Goal: Information Seeking & Learning: Learn about a topic

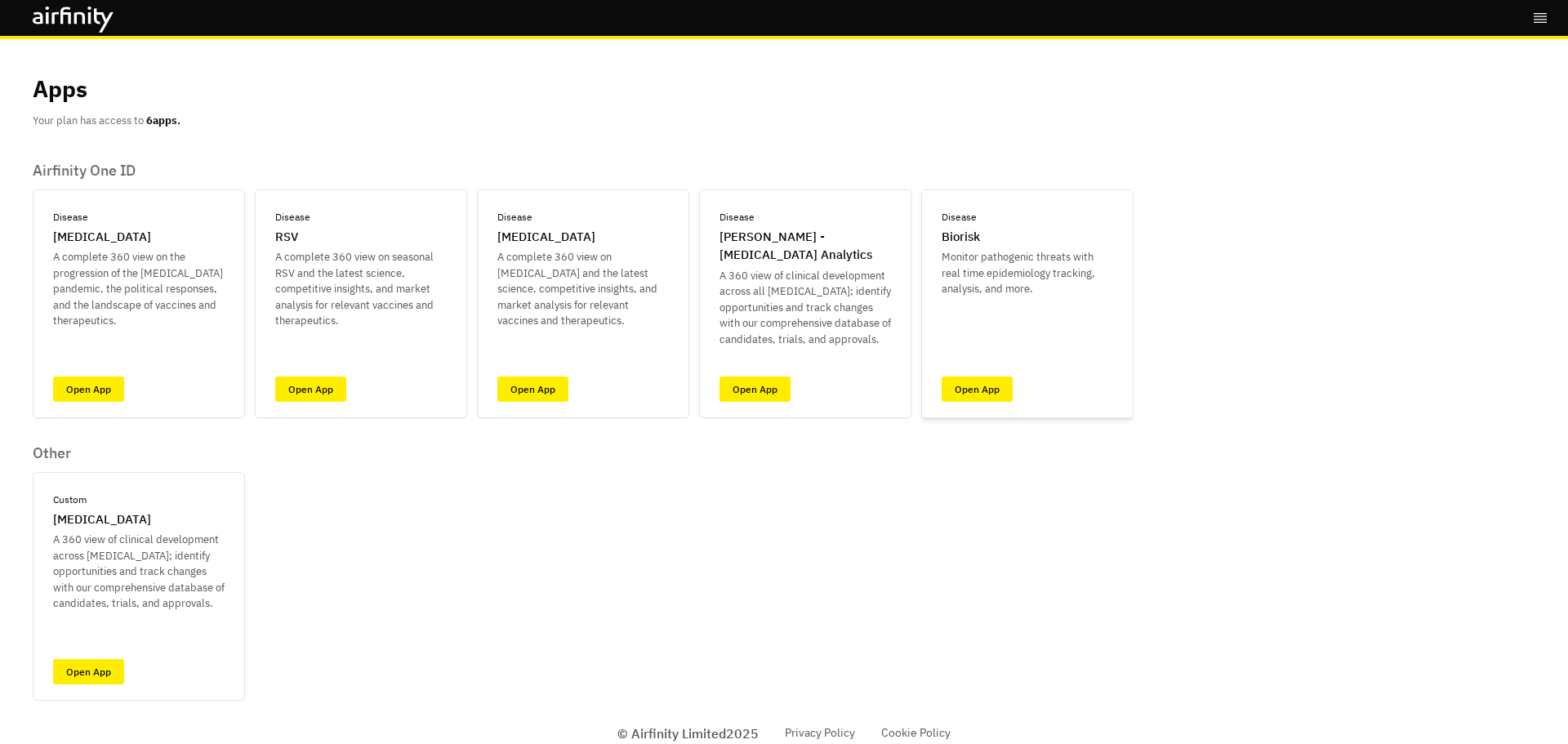
click at [982, 228] on div "Disease Biorisk Monitor pathogenic threats with real time epidemiology tracking…" at bounding box center [1027, 253] width 172 height 87
click at [969, 401] on link "Open App" at bounding box center [977, 389] width 71 height 25
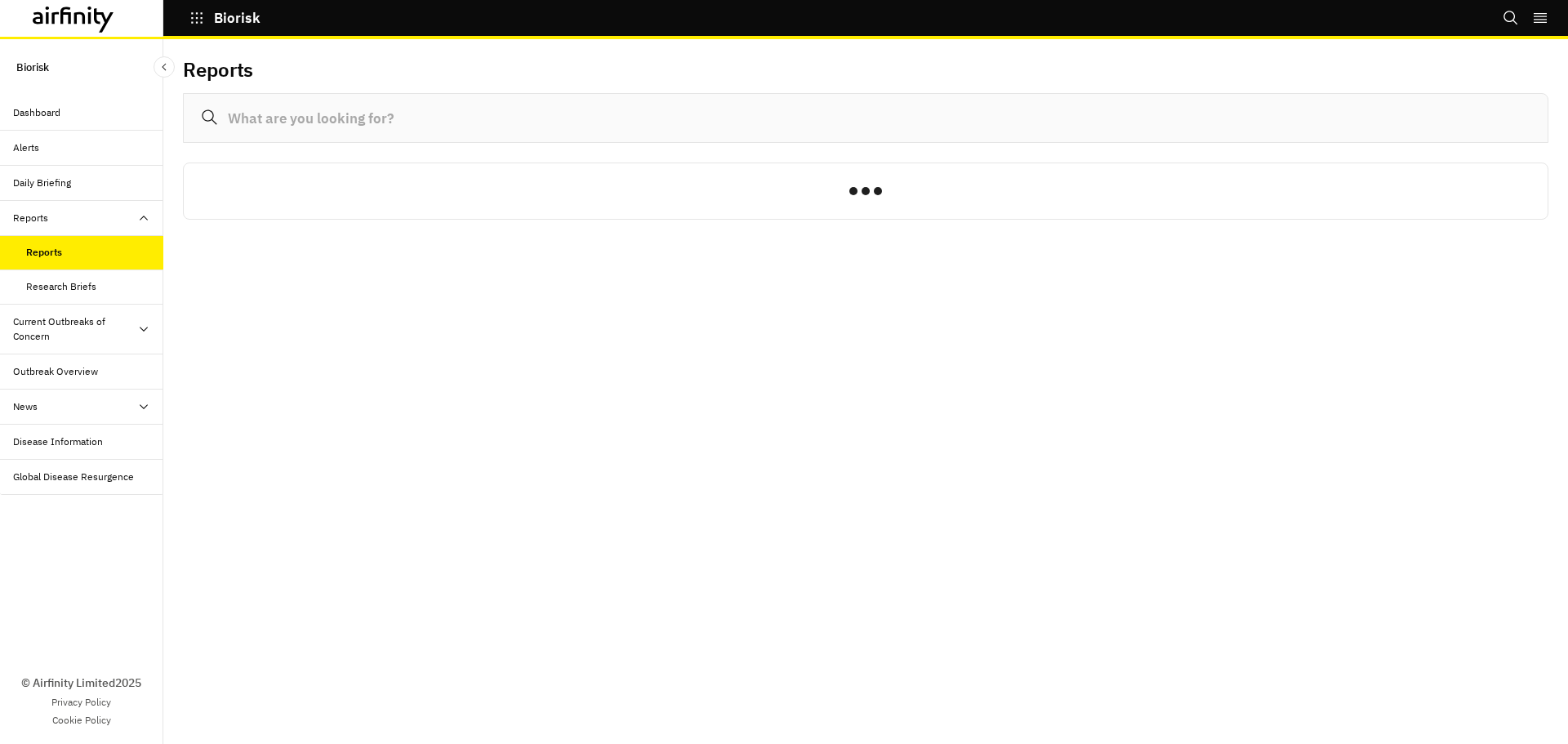
click at [298, 119] on input at bounding box center [865, 118] width 1366 height 50
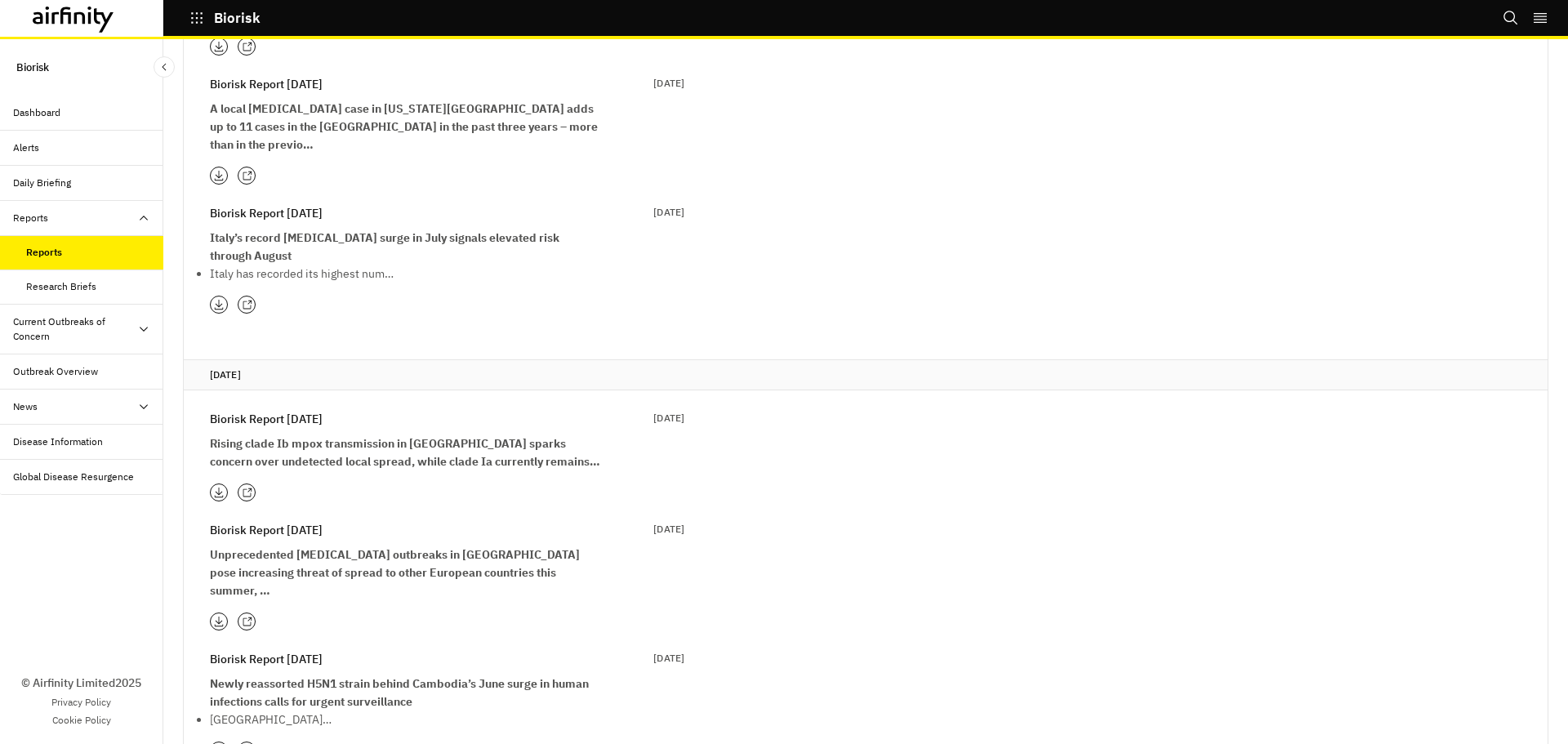
scroll to position [326, 0]
type input "[MEDICAL_DATA]"
click at [101, 324] on div "Current Outbreaks of Concern" at bounding box center [75, 329] width 124 height 30
click at [79, 437] on div "Outbreak Overview" at bounding box center [55, 441] width 85 height 14
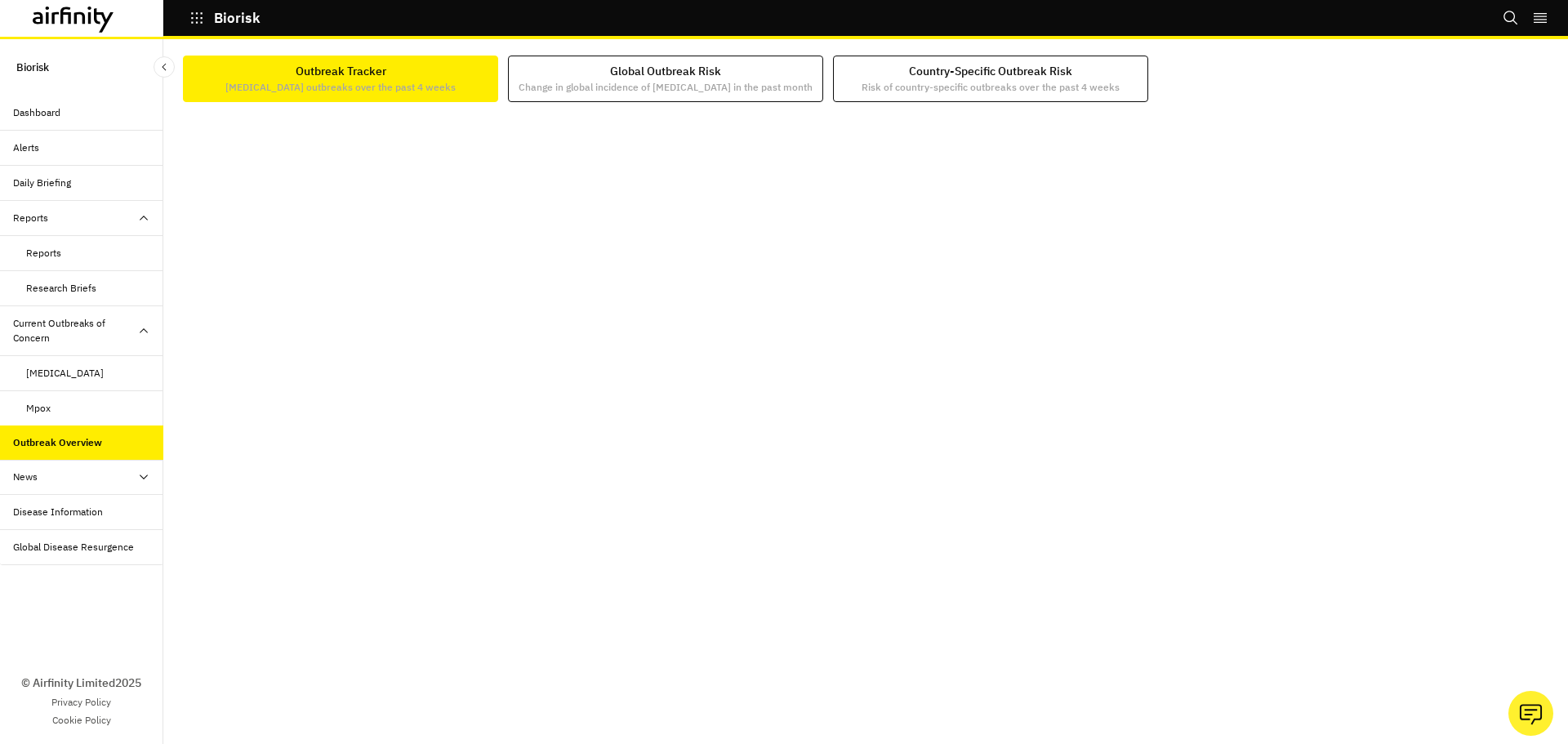
scroll to position [3, 0]
